Goal: Task Accomplishment & Management: Manage account settings

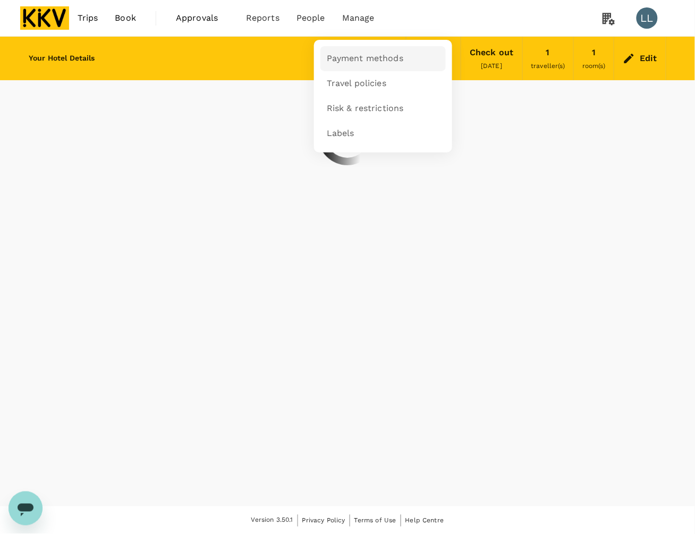
click at [340, 59] on span "Payment methods" at bounding box center [365, 59] width 76 height 12
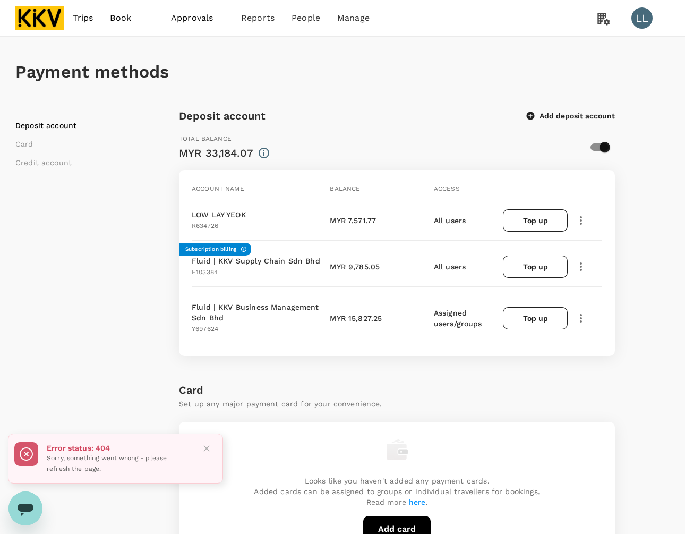
click at [659, 239] on div "Deposit account Card Credit account Deposit account Add deposit account Total b…" at bounding box center [342, 527] width 654 height 840
click at [659, 238] on div "Deposit account Card Credit account Deposit account Add deposit account Total b…" at bounding box center [342, 527] width 654 height 840
drag, startPoint x: 646, startPoint y: 241, endPoint x: 648, endPoint y: 291, distance: 50.5
click at [646, 240] on div "Deposit account Card Credit account Deposit account Add deposit account Total b…" at bounding box center [342, 527] width 654 height 840
click at [648, 293] on div "Deposit account Card Credit account Deposit account Add deposit account Total b…" at bounding box center [342, 527] width 654 height 840
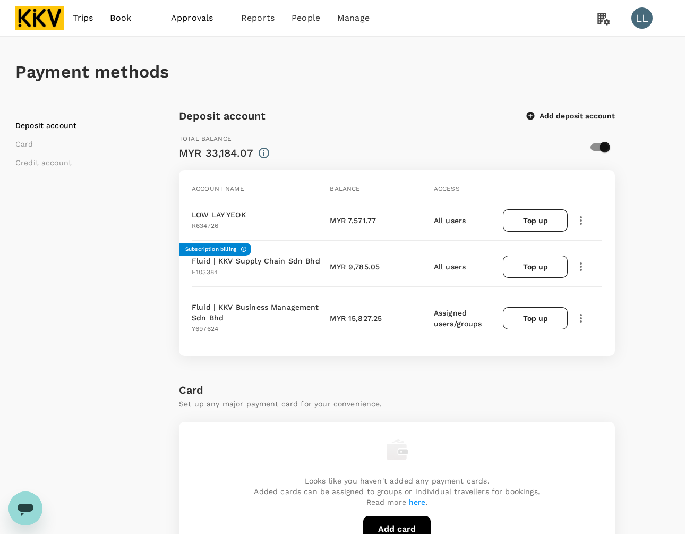
drag, startPoint x: 582, startPoint y: 314, endPoint x: 633, endPoint y: 275, distance: 64.8
click at [628, 277] on div "Deposit account Card Credit account Deposit account Add deposit account Total b…" at bounding box center [342, 527] width 654 height 840
drag, startPoint x: 643, startPoint y: 267, endPoint x: 557, endPoint y: 240, distance: 90.7
click at [644, 267] on div "Deposit account Card Credit account Deposit account Add deposit account Total b…" at bounding box center [342, 527] width 654 height 840
click at [580, 263] on icon "button" at bounding box center [581, 266] width 13 height 13
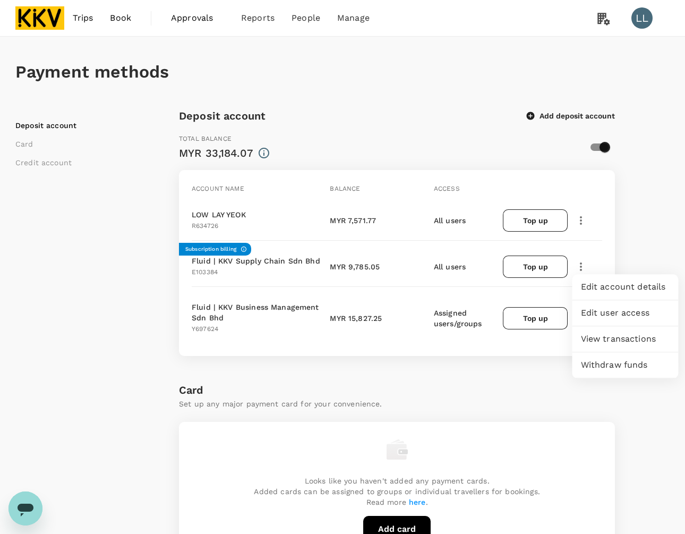
click at [636, 202] on div "Deposit account Card Credit account Deposit account Add deposit account Total b…" at bounding box center [342, 527] width 654 height 840
click at [582, 262] on icon "button" at bounding box center [581, 266] width 13 height 13
click at [616, 340] on span "View transactions" at bounding box center [625, 338] width 89 height 13
click at [581, 315] on icon "button" at bounding box center [581, 318] width 13 height 13
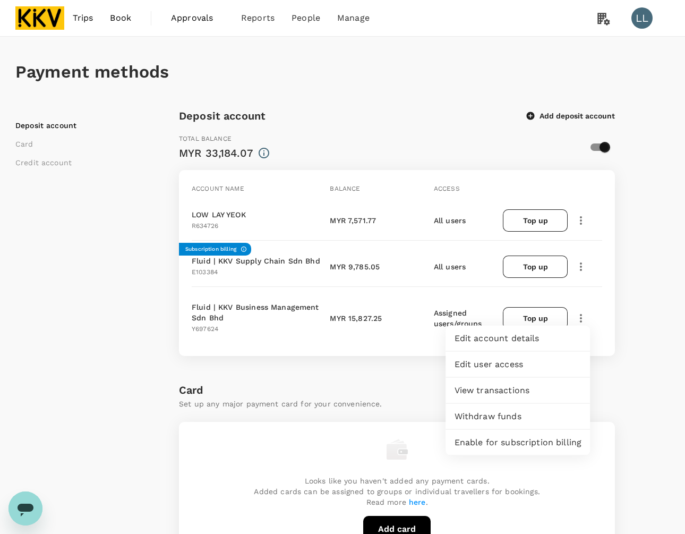
click at [515, 389] on span "View transactions" at bounding box center [518, 390] width 127 height 13
